Goal: Task Accomplishment & Management: Manage account settings

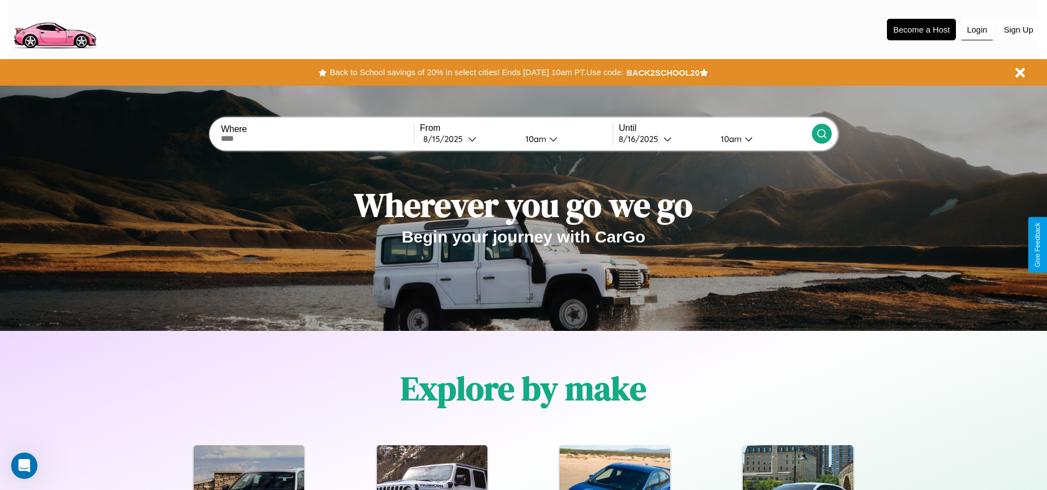
click at [977, 29] on button "Login" at bounding box center [976, 29] width 31 height 21
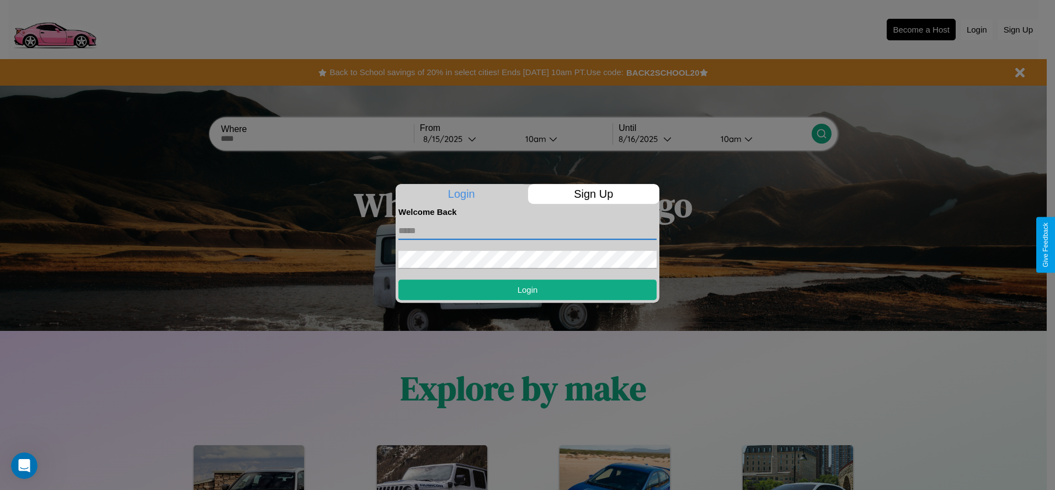
click at [528, 230] on input "text" at bounding box center [527, 231] width 258 height 18
type input "**********"
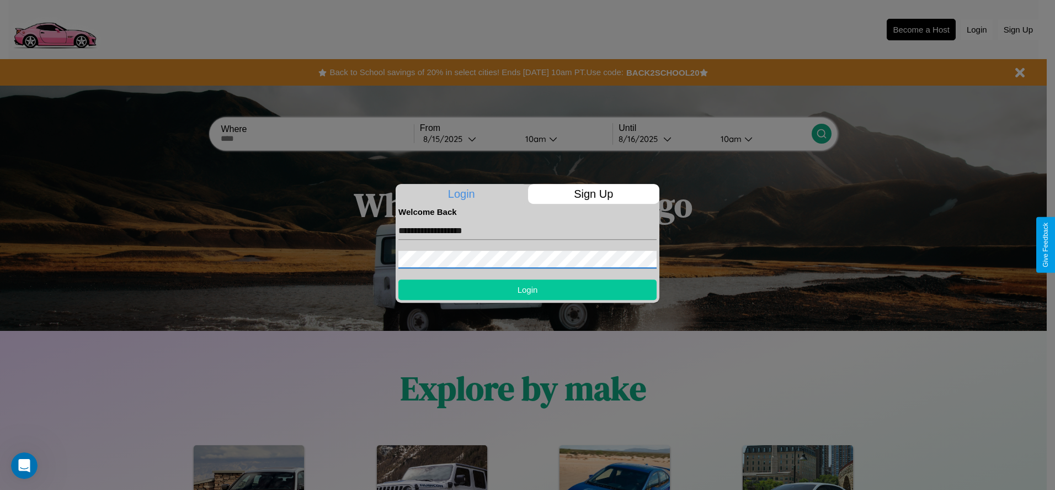
click at [528, 289] on button "Login" at bounding box center [527, 289] width 258 height 20
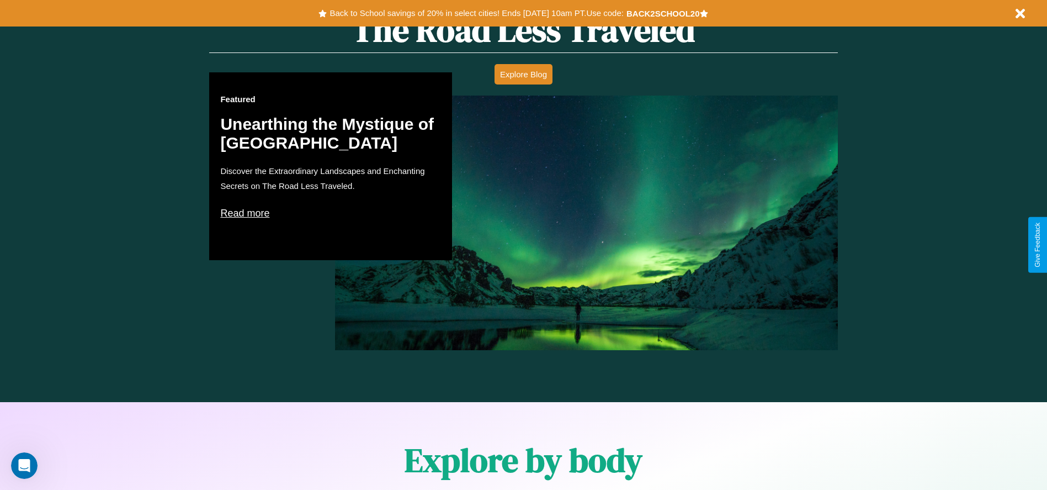
scroll to position [1583, 0]
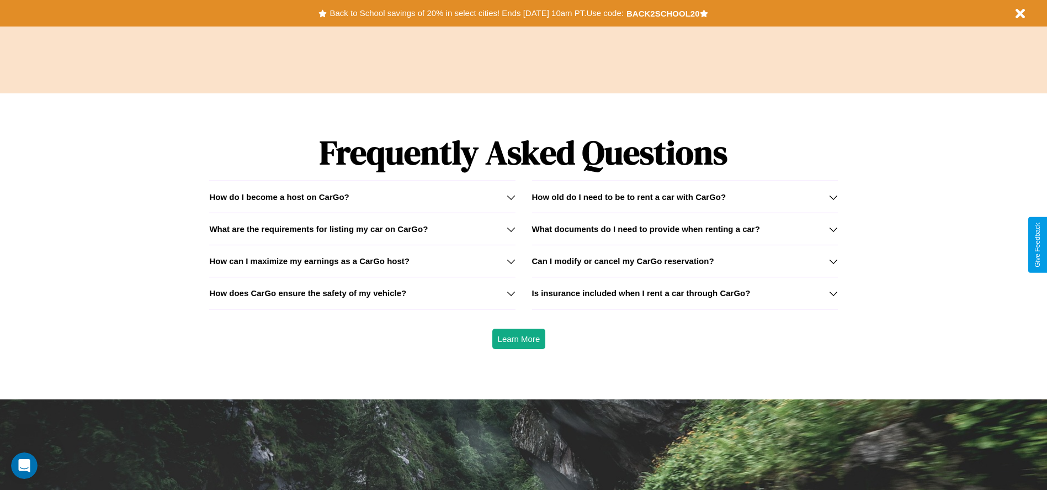
click at [362, 196] on div "How do I become a host on CarGo?" at bounding box center [362, 196] width 306 height 9
click at [684, 260] on h3 "Can I modify or cancel my CarGo reservation?" at bounding box center [623, 260] width 182 height 9
click at [684, 228] on h3 "What documents do I need to provide when renting a car?" at bounding box center [646, 228] width 228 height 9
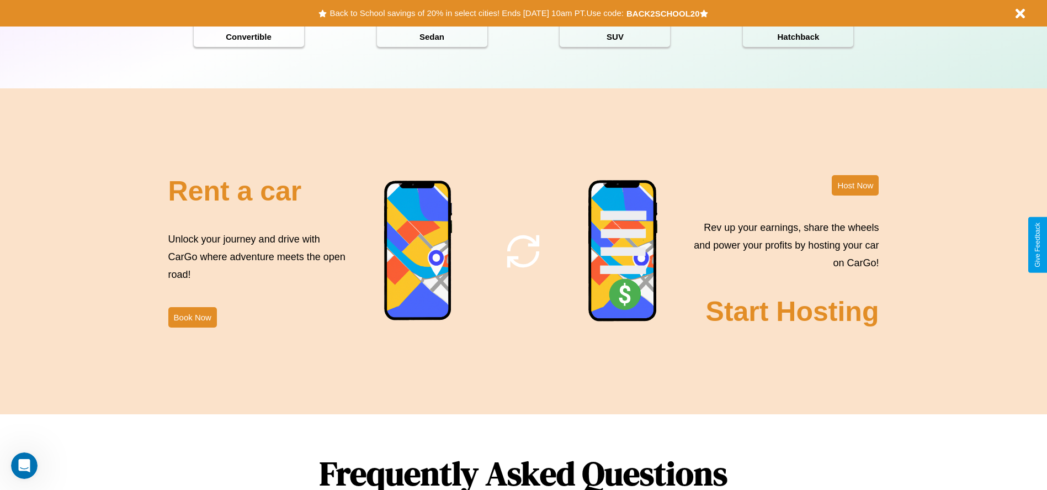
scroll to position [0, 0]
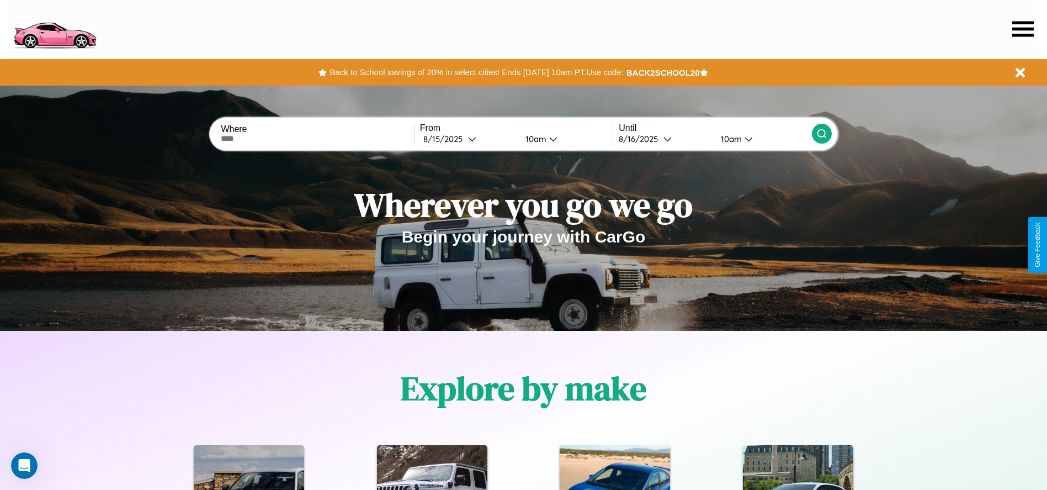
click at [1023, 29] on icon at bounding box center [1023, 28] width 22 height 15
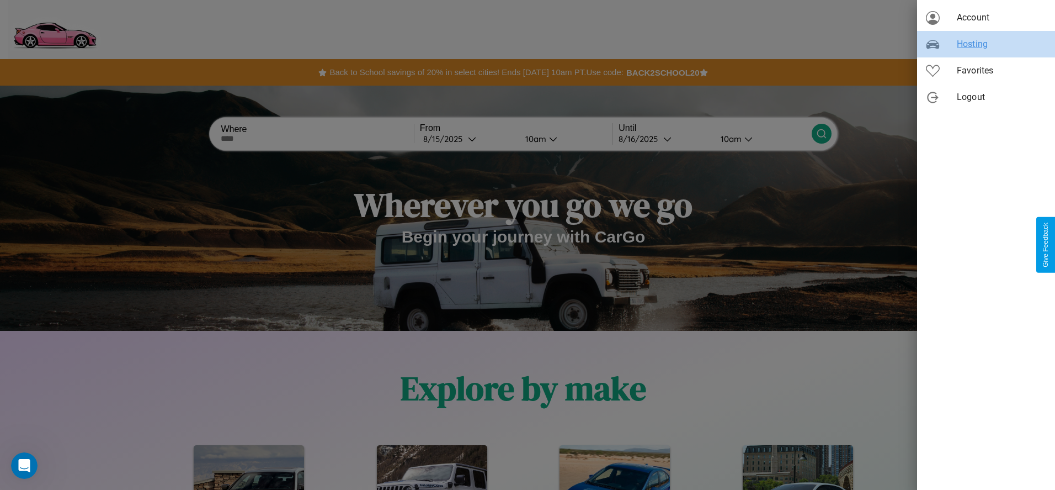
click at [986, 44] on span "Hosting" at bounding box center [1001, 44] width 89 height 13
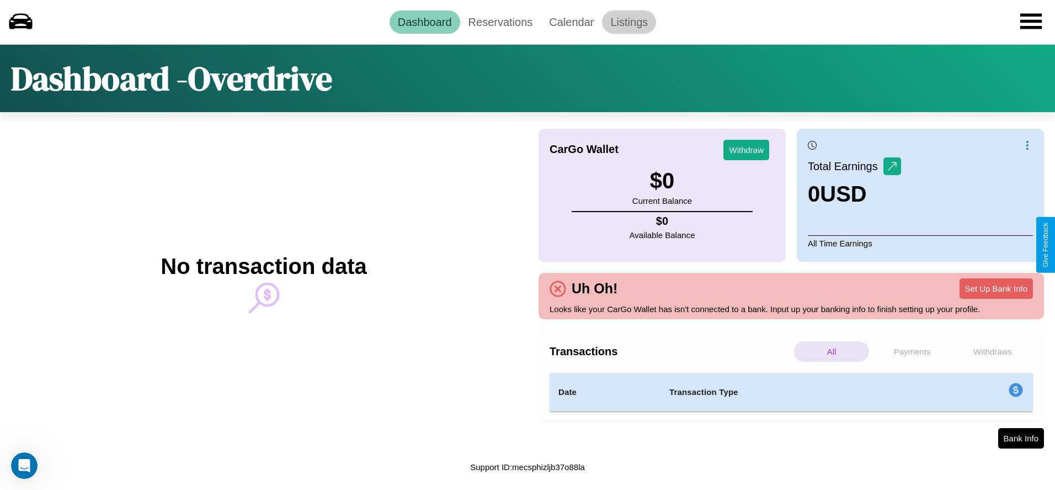
click at [629, 22] on link "Listings" at bounding box center [629, 21] width 54 height 23
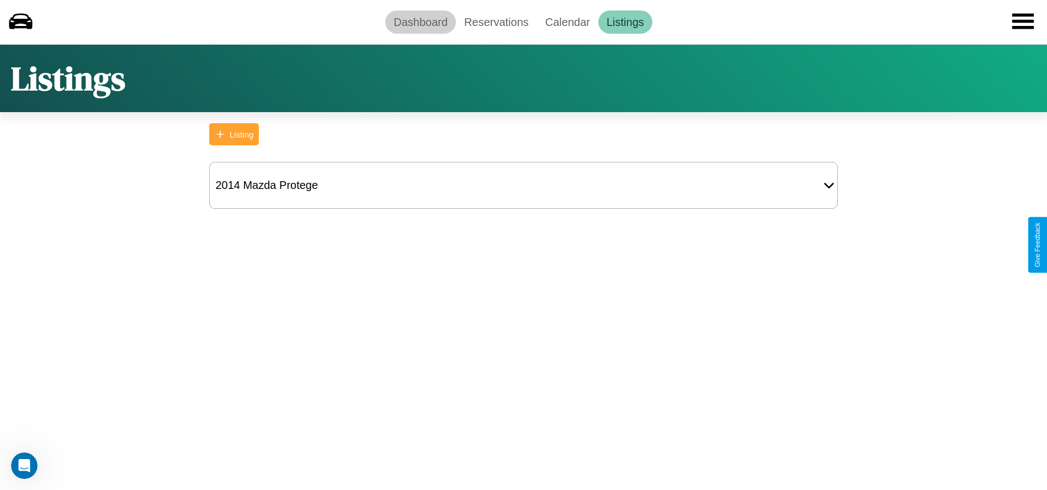
click at [421, 22] on link "Dashboard" at bounding box center [420, 21] width 71 height 23
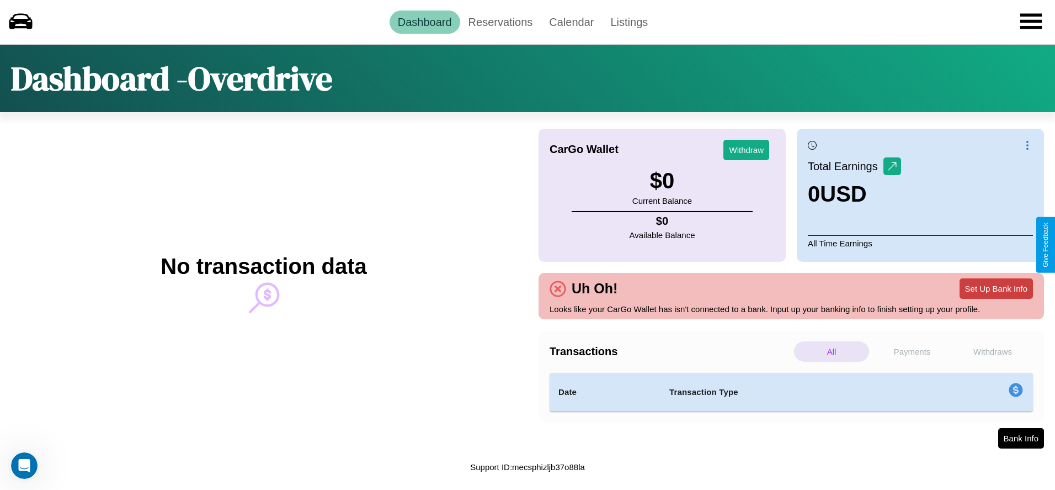
click at [996, 288] on button "Set Up Bank Info" at bounding box center [996, 288] width 73 height 20
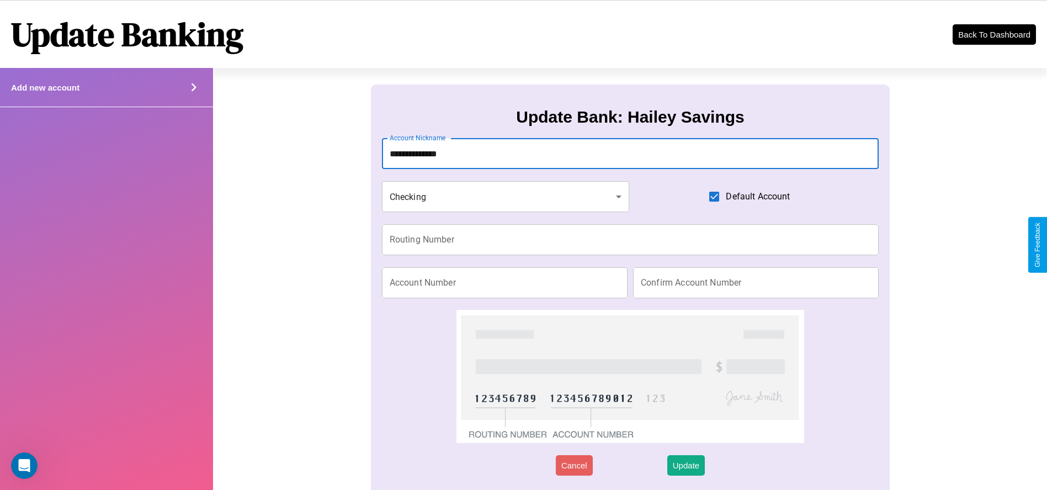
type input "**********"
